Goal: Transaction & Acquisition: Purchase product/service

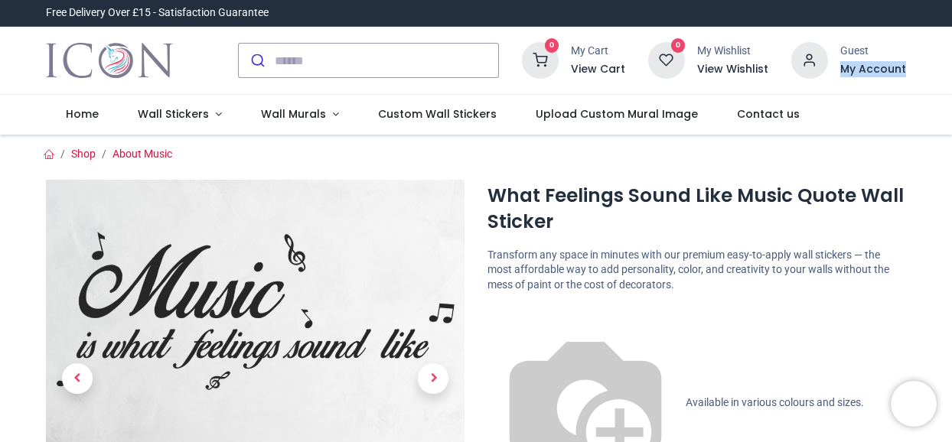
drag, startPoint x: 949, startPoint y: 45, endPoint x: 947, endPoint y: 83, distance: 38.3
click at [947, 83] on div "0 My Cart View Cart 0 Guest" at bounding box center [476, 61] width 952 height 68
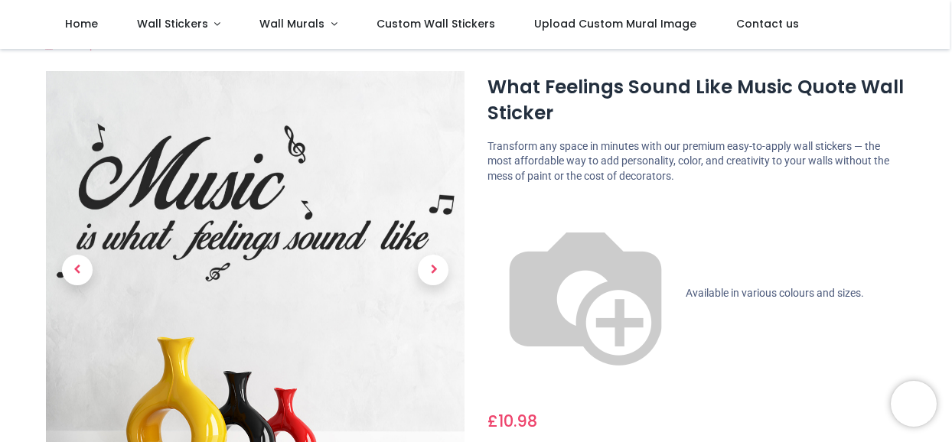
scroll to position [17, 0]
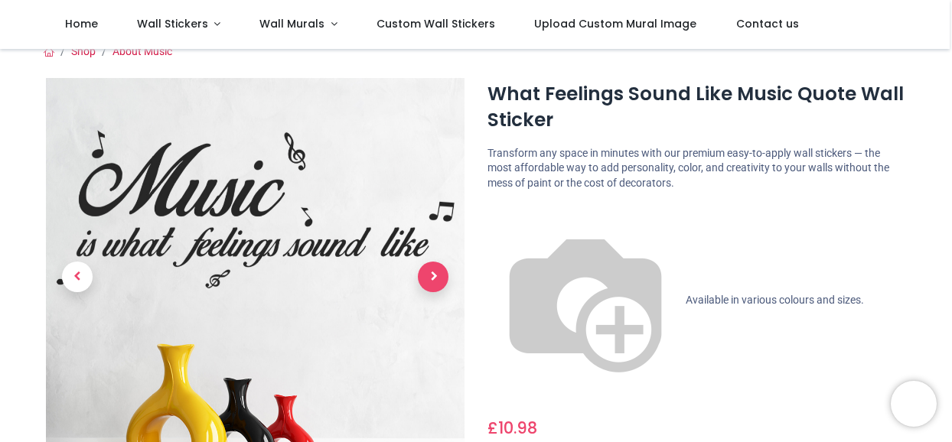
click at [439, 276] on span "Next" at bounding box center [433, 277] width 31 height 31
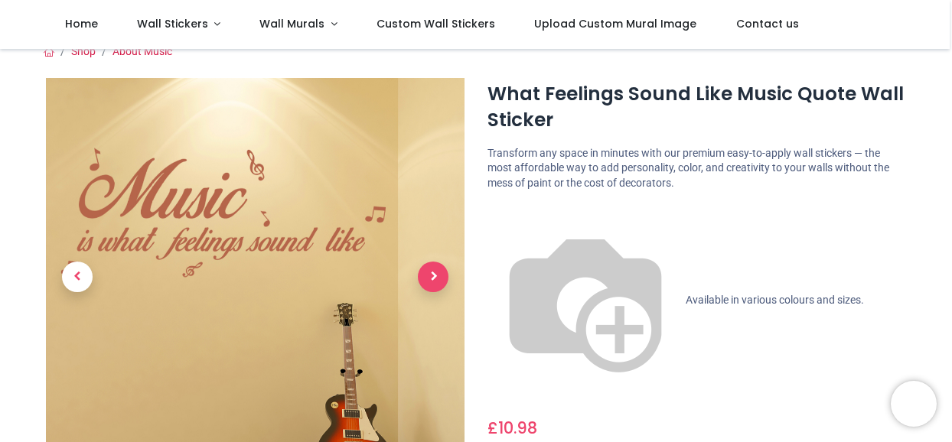
click at [439, 276] on span "Next" at bounding box center [433, 277] width 31 height 31
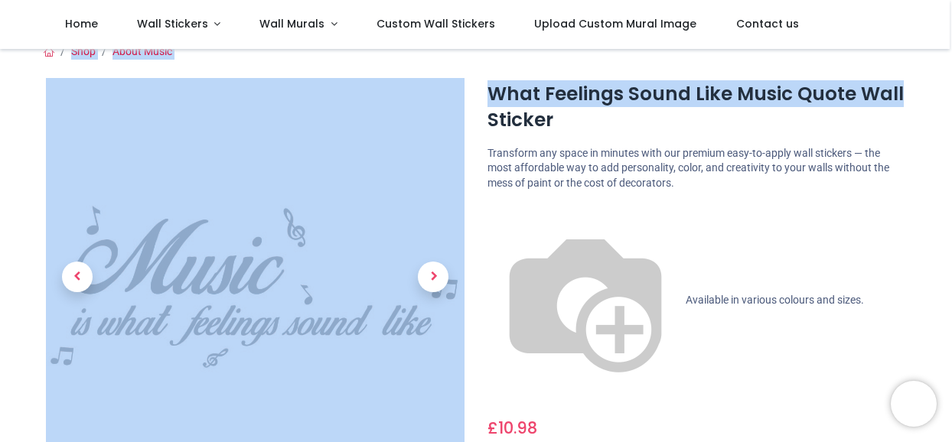
drag, startPoint x: 947, startPoint y: 28, endPoint x: 954, endPoint y: 92, distance: 63.9
click at [951, 92] on html "Login • Register Home Wall Stickers" at bounding box center [476, 221] width 952 height 442
click at [828, 57] on ol "Shop About Music" at bounding box center [475, 51] width 882 height 15
drag, startPoint x: 949, startPoint y: 30, endPoint x: 950, endPoint y: 64, distance: 33.7
click at [950, 64] on div "Login • Register Home Wall Stickers" at bounding box center [476, 221] width 952 height 442
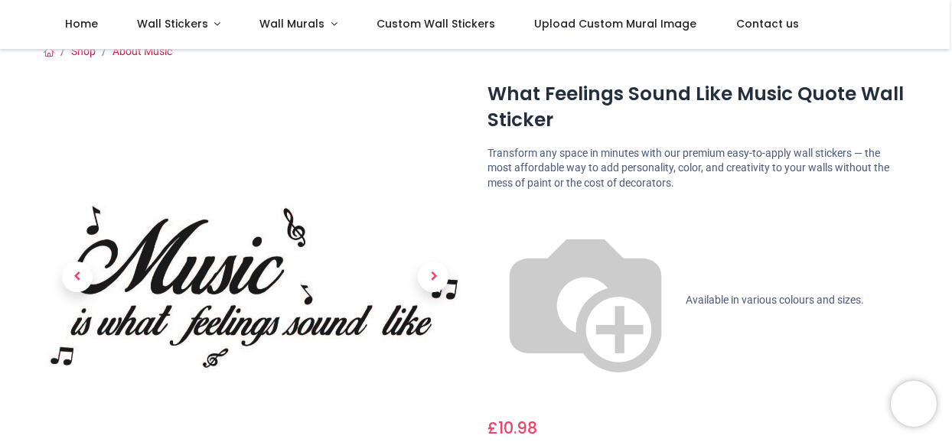
click at [672, 411] on div "£ 10.98 10.98 GBP £ 10.98 £ 10.98 Not Available For Sale" at bounding box center [696, 425] width 419 height 28
click at [415, 344] on link at bounding box center [433, 277] width 63 height 279
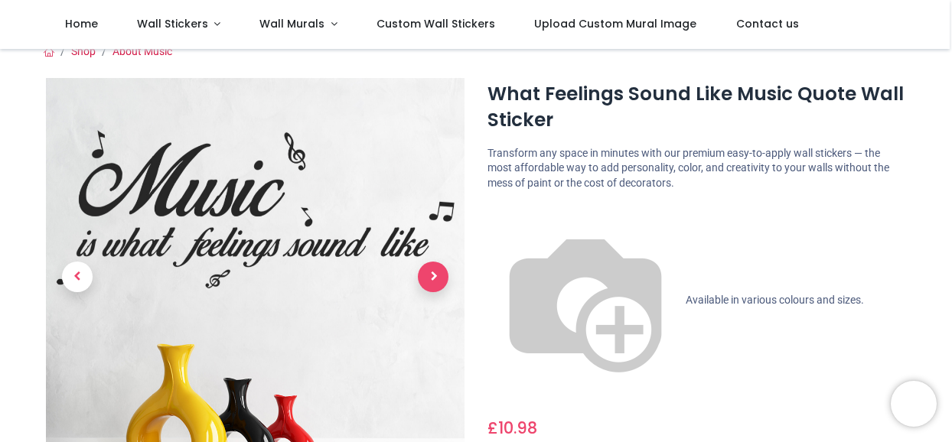
click at [424, 281] on span "Next" at bounding box center [433, 277] width 31 height 31
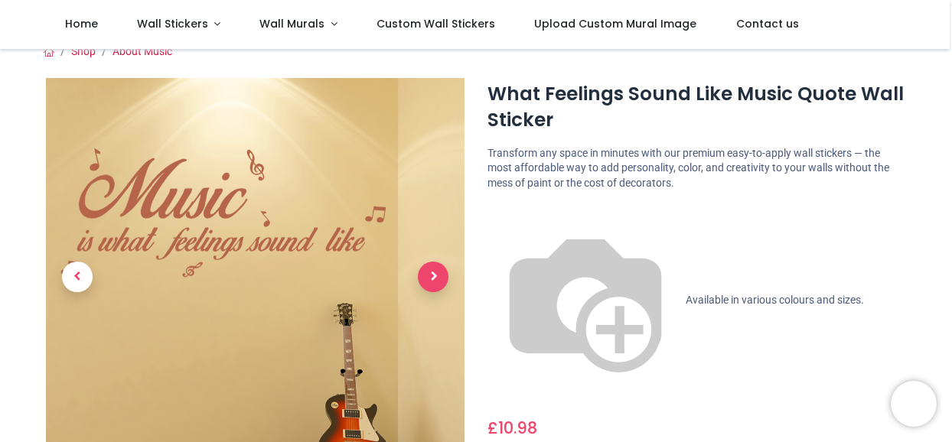
click at [424, 277] on span "Next" at bounding box center [433, 277] width 31 height 31
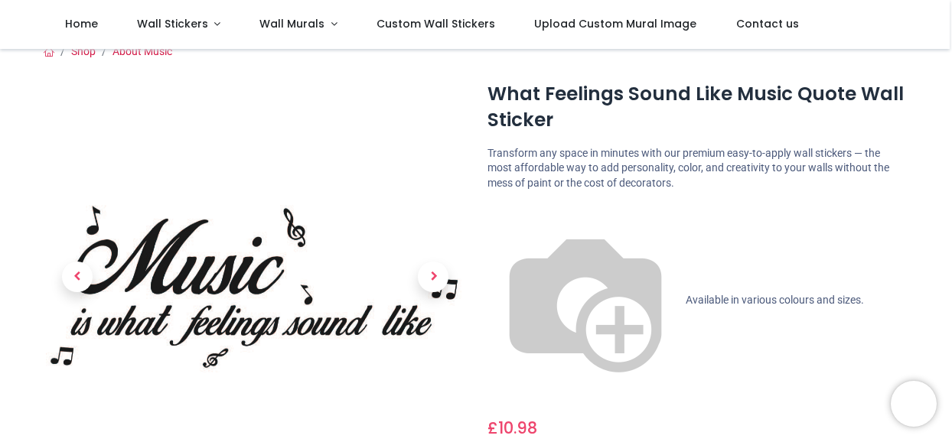
click at [373, 379] on img at bounding box center [255, 287] width 419 height 419
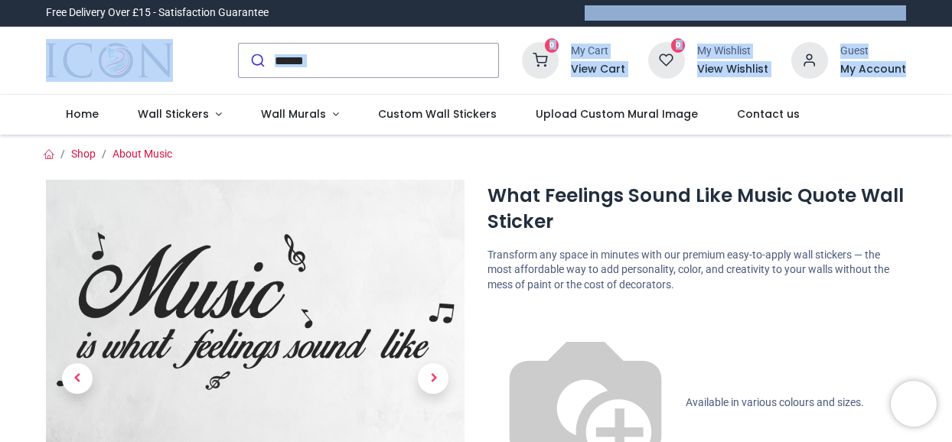
drag, startPoint x: 948, startPoint y: 21, endPoint x: 947, endPoint y: 74, distance: 53.6
click at [947, 74] on header "Free Delivery Over £15 - Satisfaction Guarantee" at bounding box center [476, 67] width 952 height 135
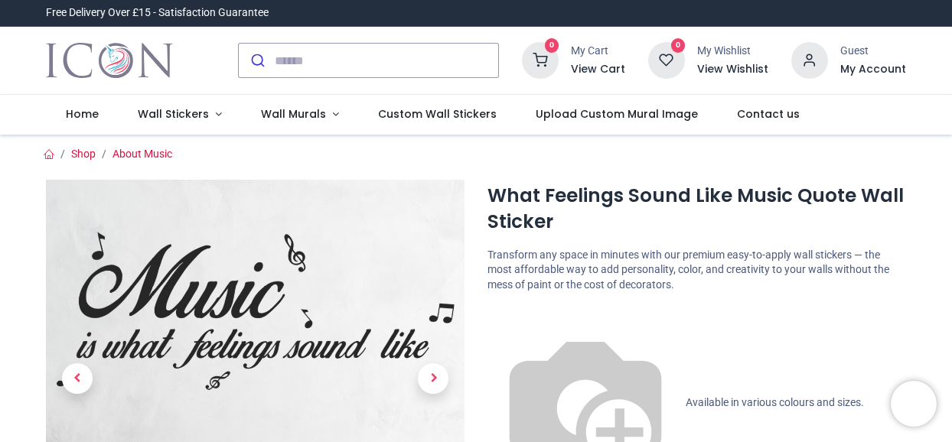
click at [915, 112] on div "0 0 Home Wall Stickers Decor" at bounding box center [475, 115] width 882 height 40
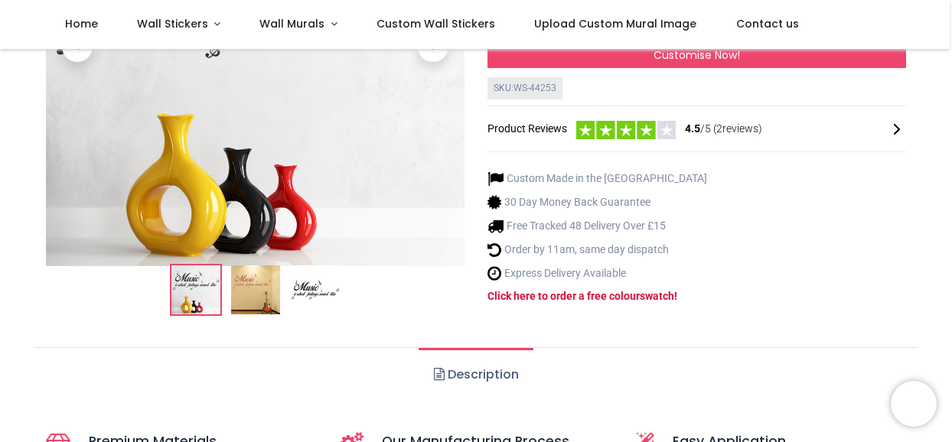
scroll to position [471, 0]
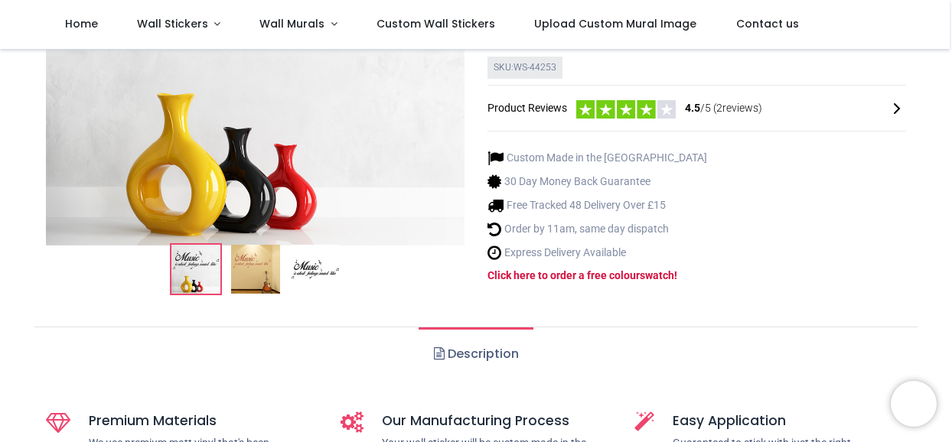
click at [437, 347] on span at bounding box center [439, 353] width 11 height 12
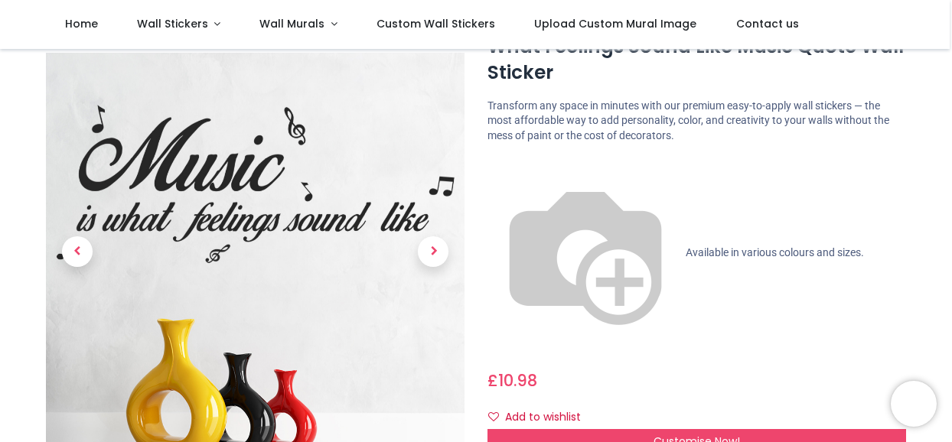
scroll to position [0, 0]
